Goal: Information Seeking & Learning: Learn about a topic

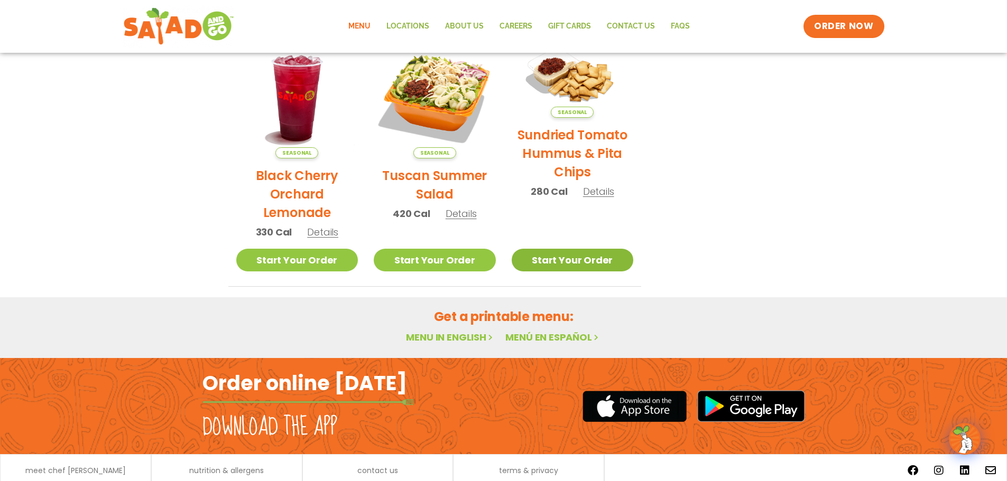
scroll to position [566, 0]
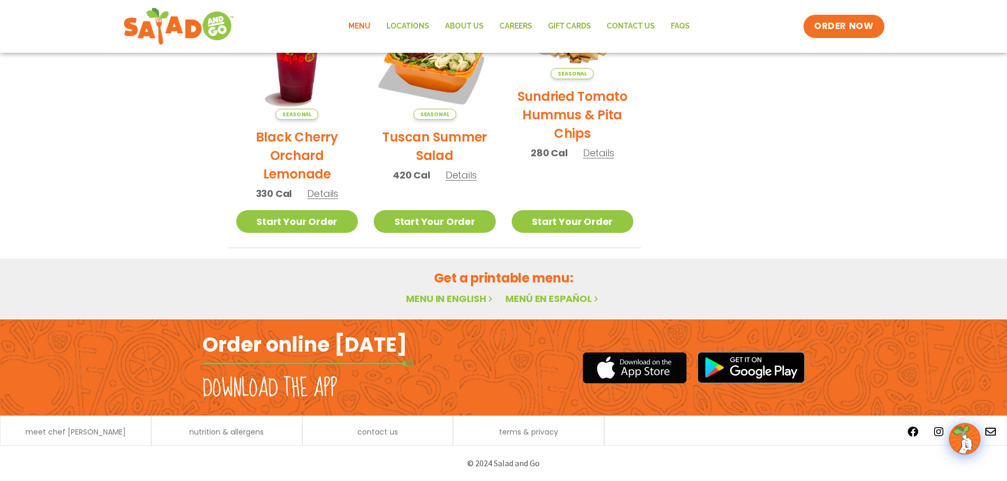
click at [463, 299] on link "Menu in English" at bounding box center [450, 298] width 89 height 13
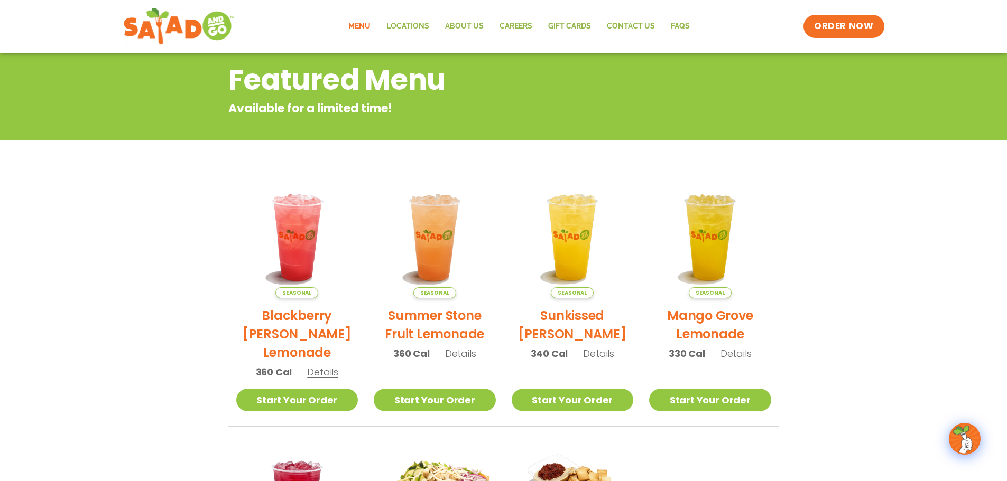
scroll to position [0, 0]
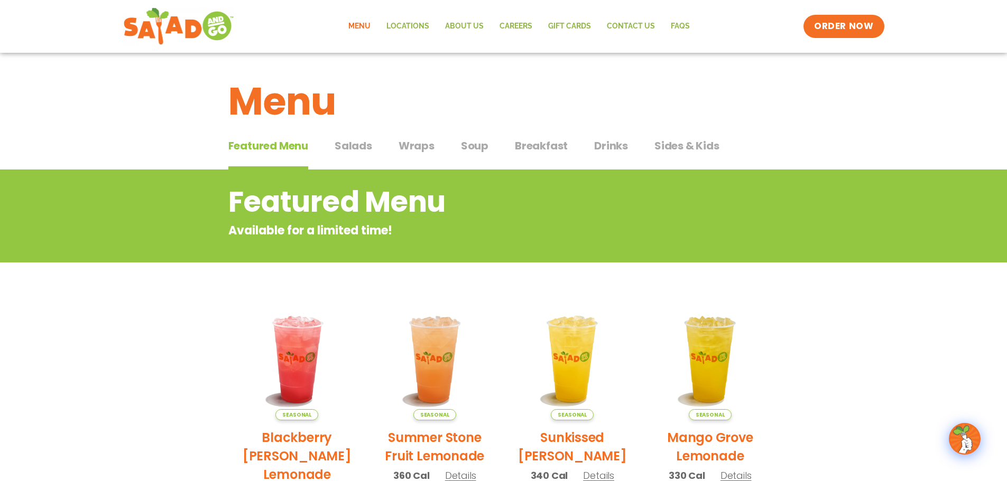
click at [362, 145] on span "Salads" at bounding box center [353, 146] width 38 height 16
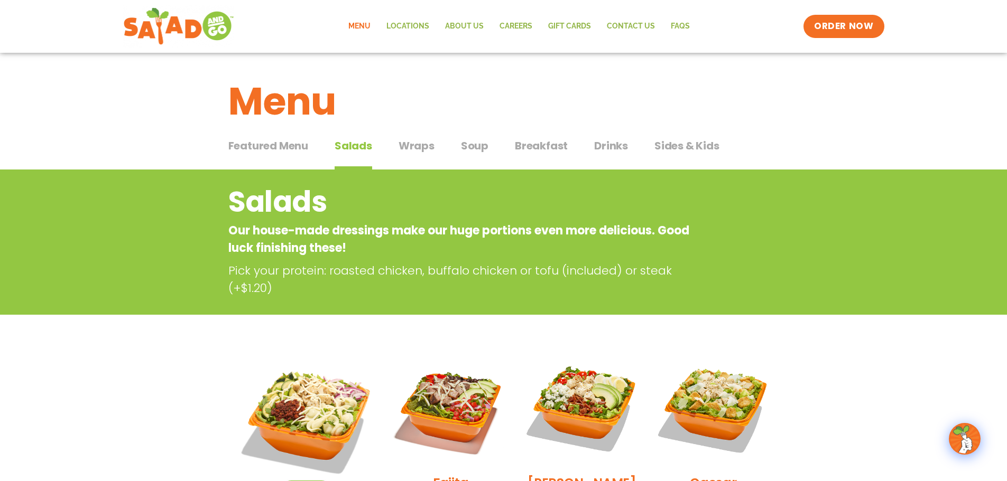
click at [469, 148] on span "Soup" at bounding box center [474, 146] width 27 height 16
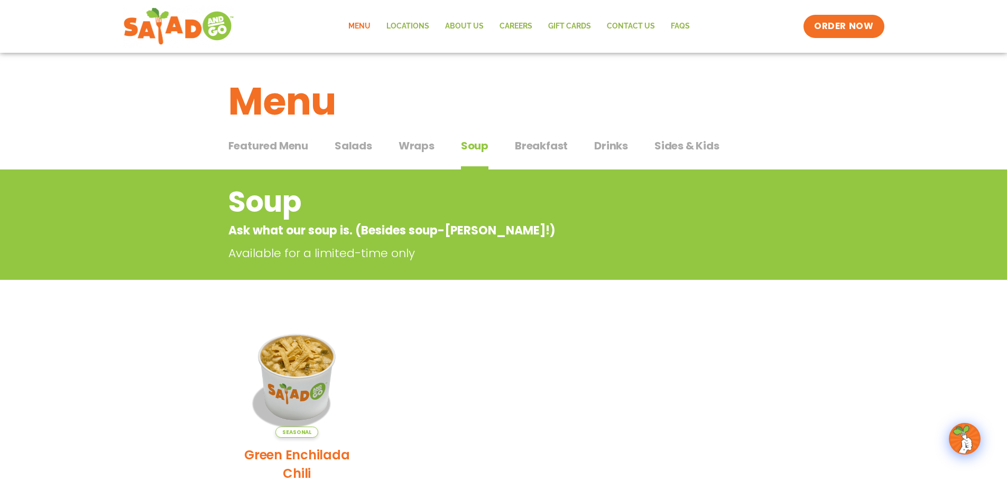
click at [681, 146] on span "Sides & Kids" at bounding box center [686, 146] width 65 height 16
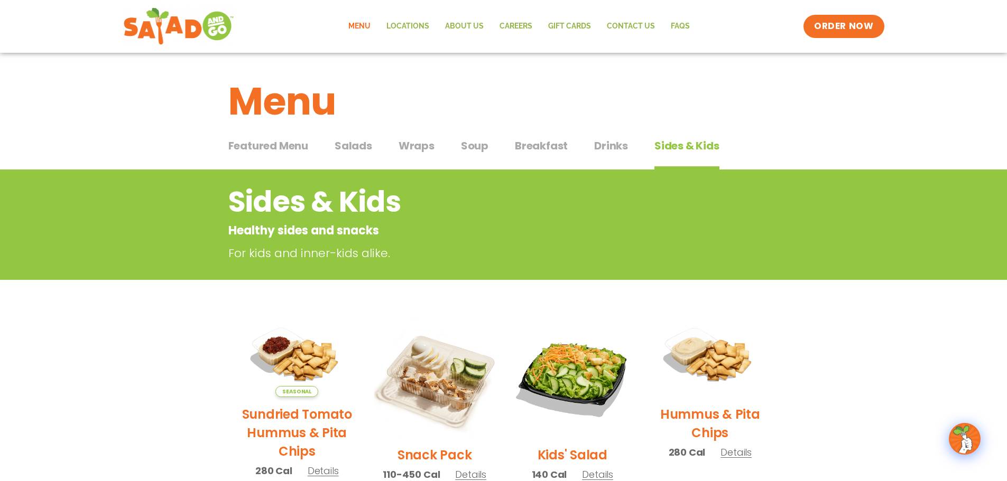
click at [412, 152] on span "Wraps" at bounding box center [416, 146] width 36 height 16
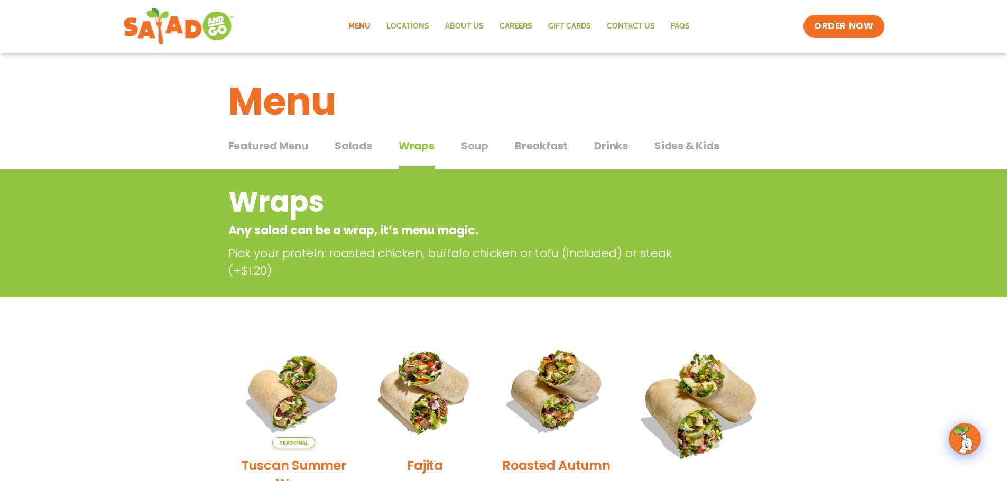
click at [528, 144] on span "Breakfast" at bounding box center [541, 146] width 53 height 16
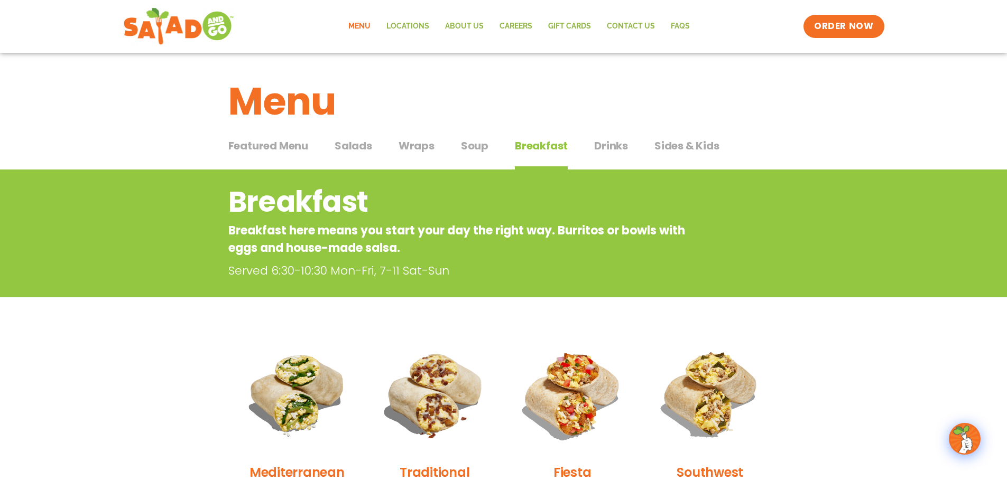
click at [356, 147] on span "Salads" at bounding box center [353, 146] width 38 height 16
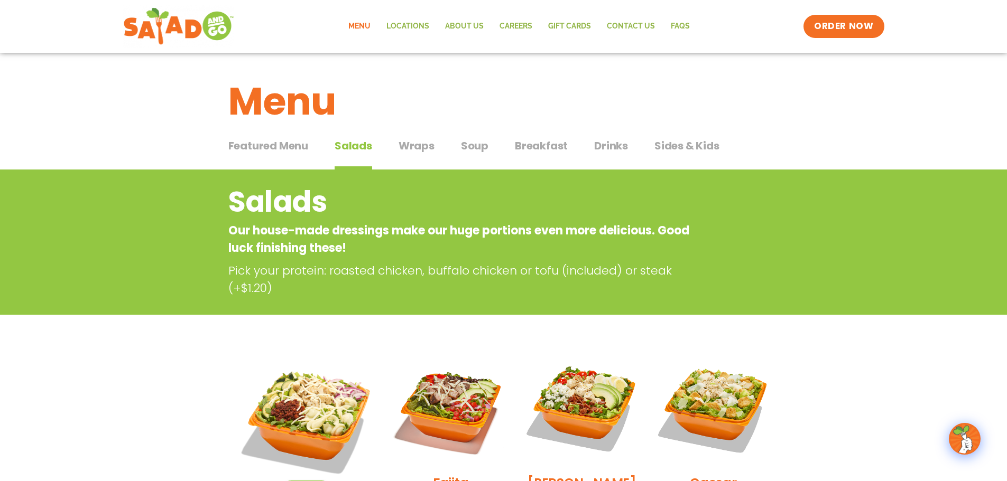
click at [289, 150] on span "Featured Menu" at bounding box center [268, 146] width 80 height 16
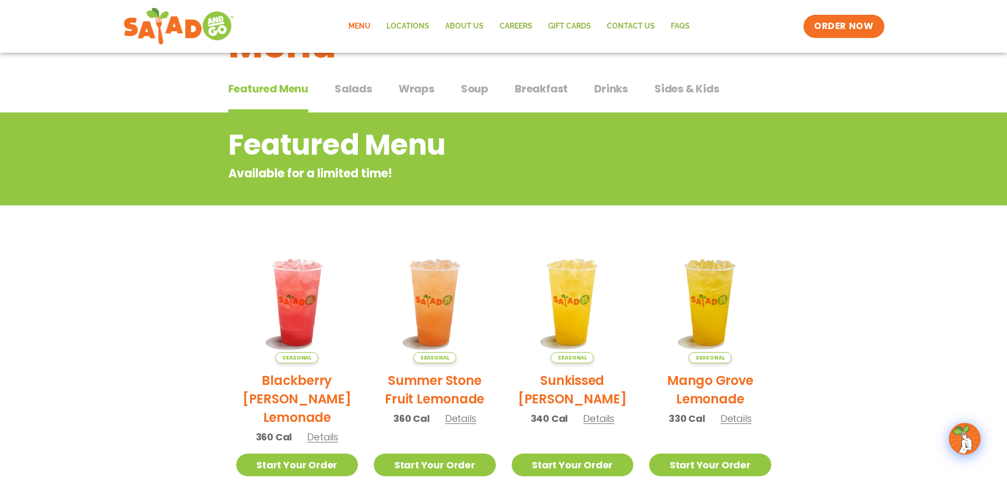
scroll to position [53, 0]
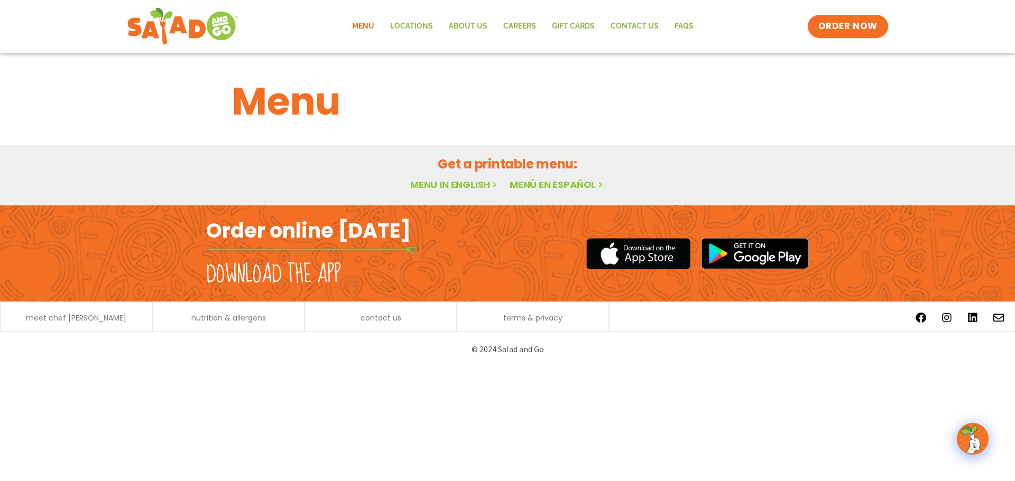
click at [356, 28] on link "Menu" at bounding box center [363, 26] width 38 height 24
click at [436, 180] on link "Menu in English" at bounding box center [454, 184] width 89 height 13
